Goal: Task Accomplishment & Management: Use online tool/utility

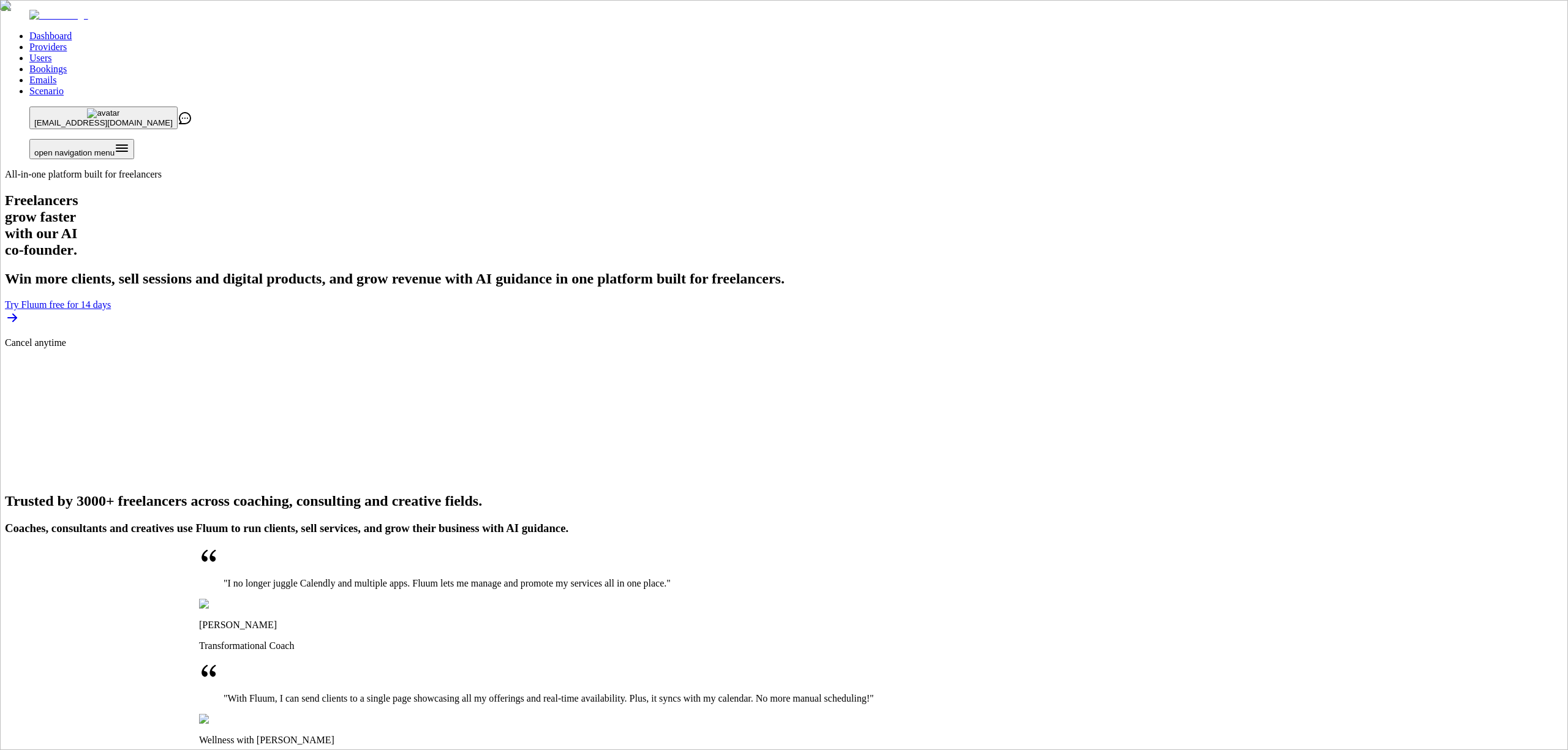
click at [67, 42] on link "Providers" at bounding box center [47, 47] width 37 height 10
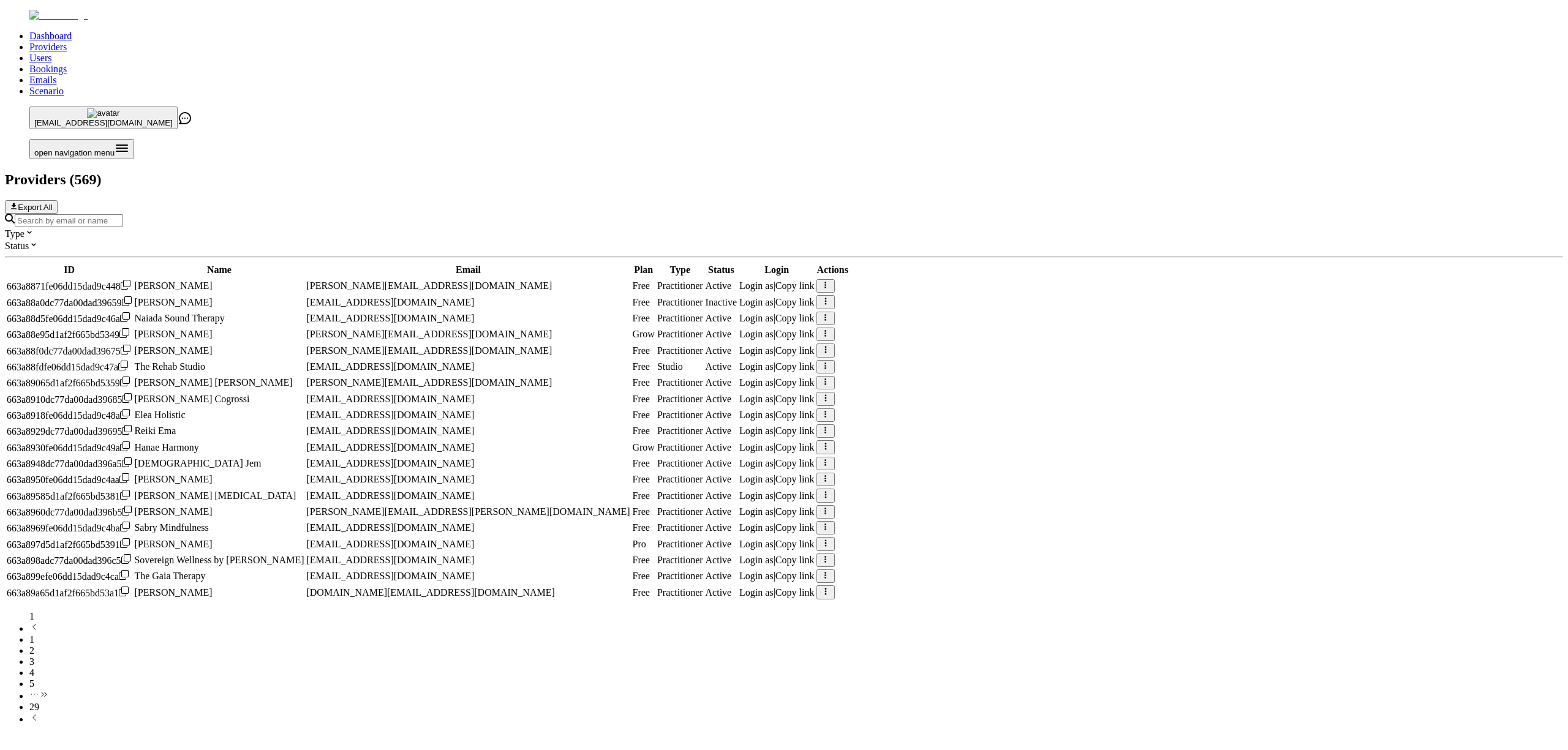
click at [123, 214] on input "Search by email or name" at bounding box center [68, 221] width 109 height 13
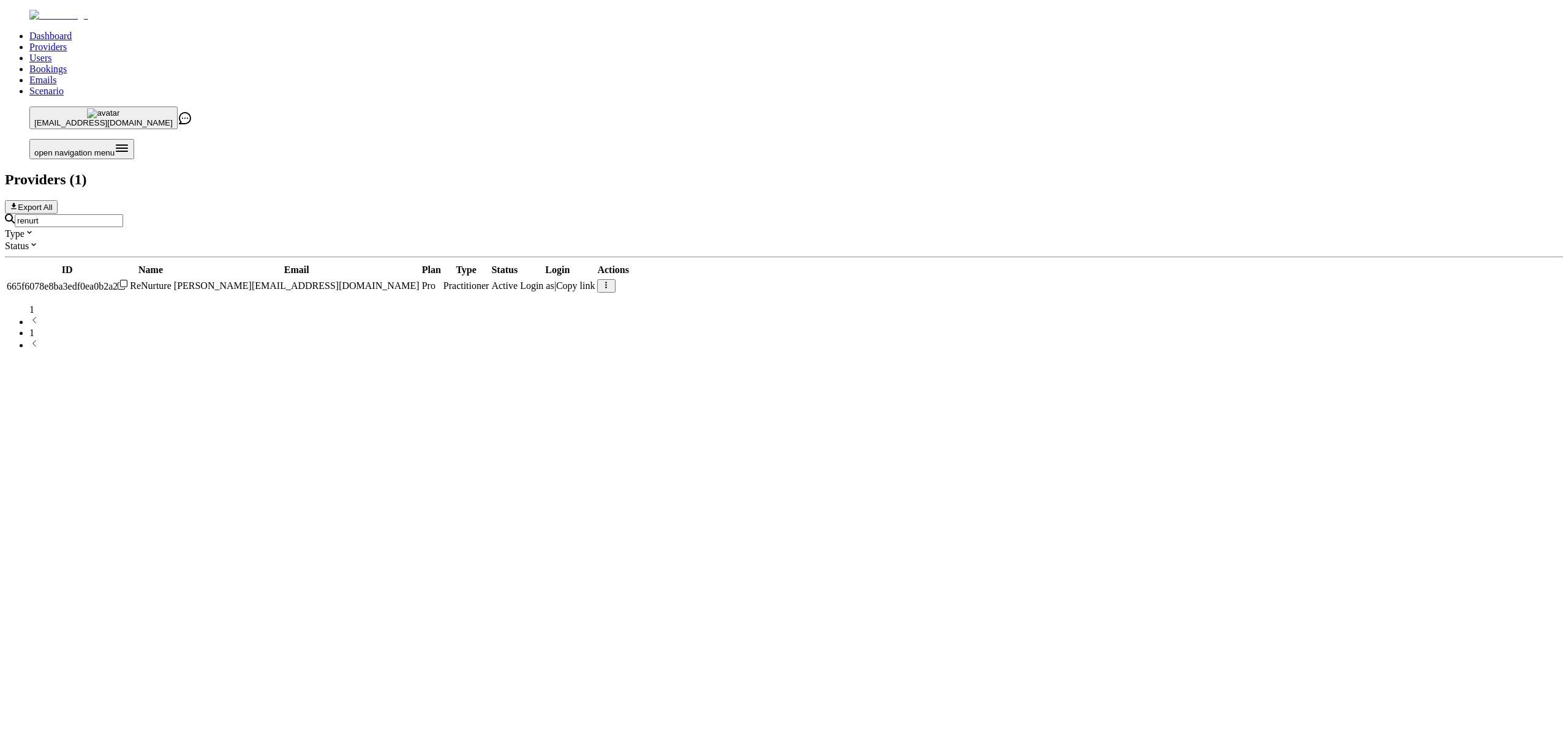
click at [554, 280] on span "Login as" at bounding box center [537, 285] width 34 height 10
click at [123, 214] on input "renurt" at bounding box center [68, 221] width 109 height 13
click at [517, 280] on span "Login as" at bounding box center [500, 285] width 34 height 10
click at [123, 214] on input "eden" at bounding box center [68, 221] width 109 height 13
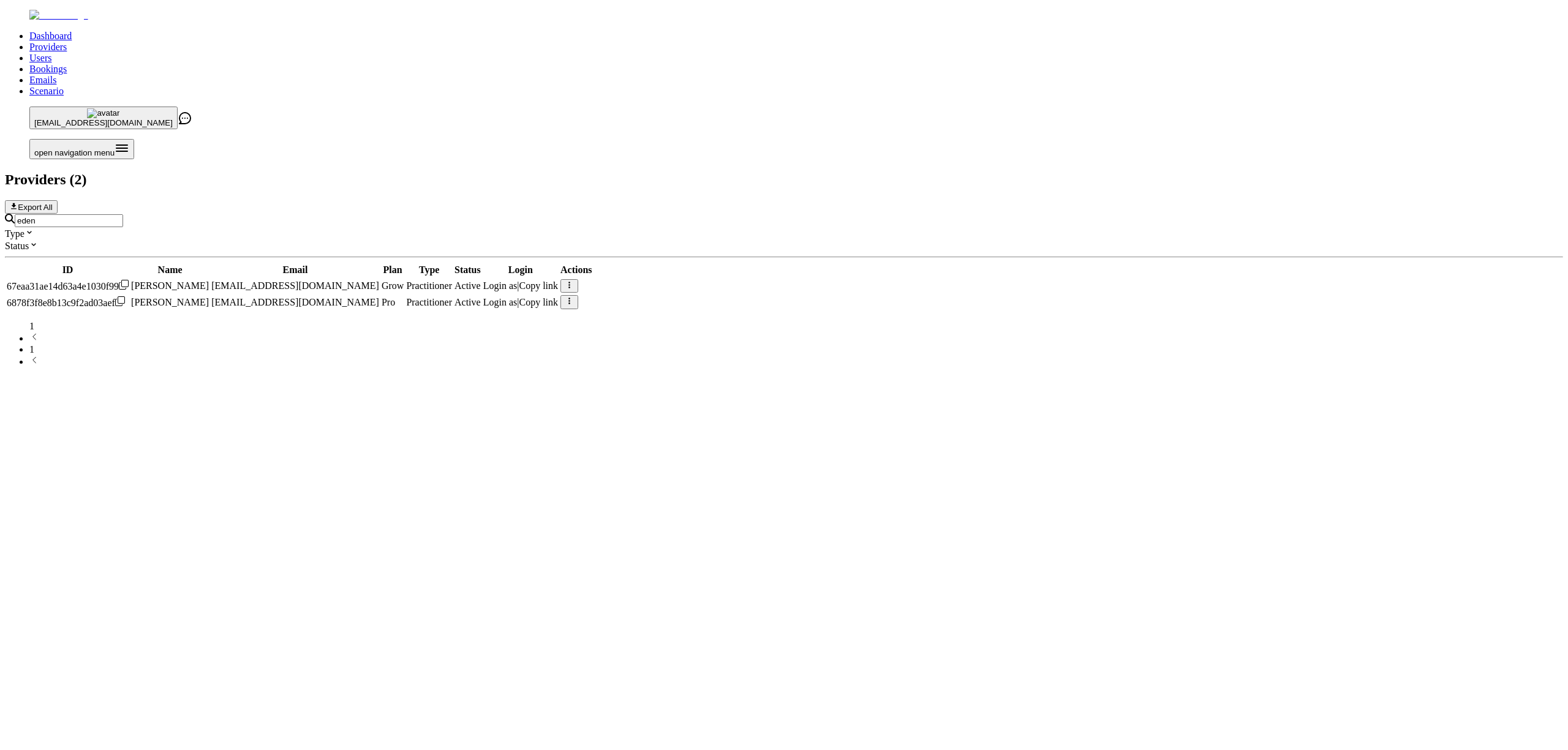
click at [123, 214] on input "eden" at bounding box center [68, 221] width 109 height 13
type input "wellness in your"
click at [526, 280] on span "Login as" at bounding box center [509, 285] width 34 height 10
